Goal: Task Accomplishment & Management: Manage account settings

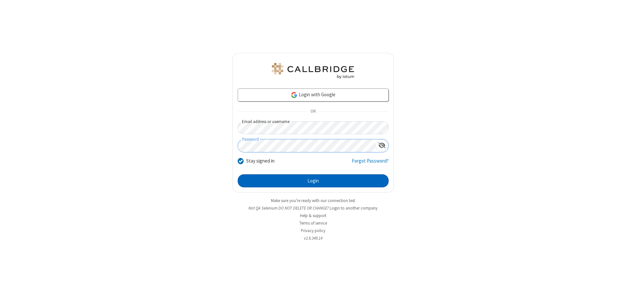
click at [313, 181] on button "Login" at bounding box center [313, 180] width 151 height 13
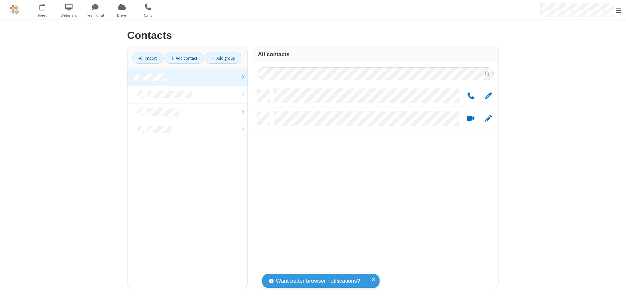
scroll to position [199, 241]
click at [188, 77] on link at bounding box center [188, 78] width 120 height 18
click at [489, 96] on span "Edit" at bounding box center [488, 96] width 7 height 8
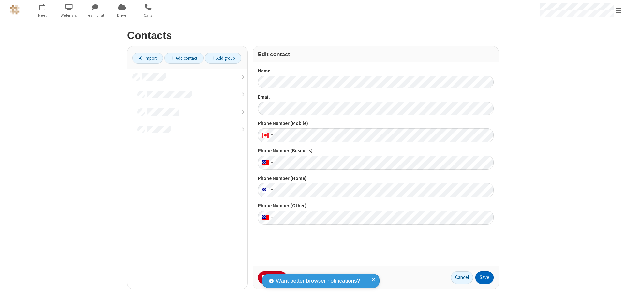
click at [485, 277] on button "Save" at bounding box center [485, 277] width 18 height 13
